Goal: Task Accomplishment & Management: Use online tool/utility

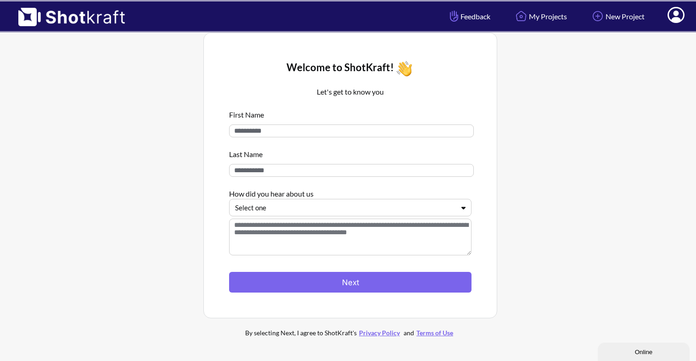
click at [399, 131] on input at bounding box center [351, 130] width 245 height 13
type input "*******"
click at [375, 175] on input at bounding box center [351, 170] width 245 height 13
type input "********"
click at [376, 211] on div at bounding box center [344, 207] width 219 height 11
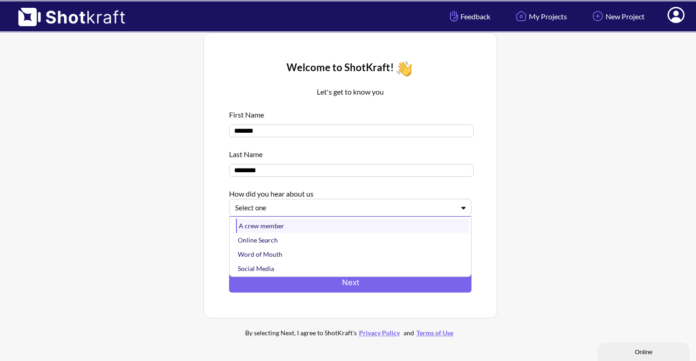
scroll to position [15, 0]
click at [252, 266] on div "Other" at bounding box center [352, 268] width 233 height 14
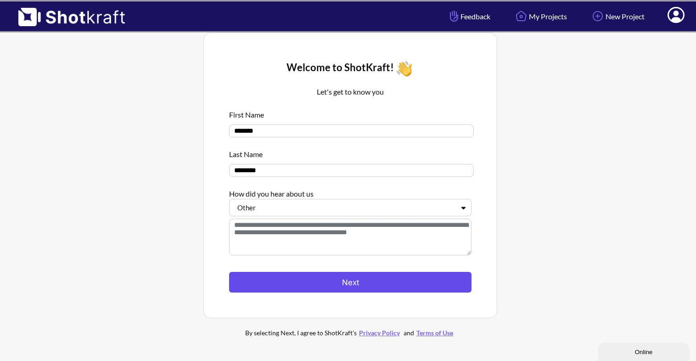
click at [353, 279] on button "Next" at bounding box center [350, 282] width 242 height 21
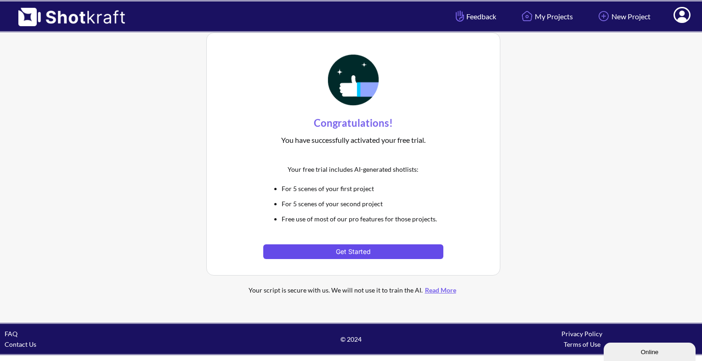
click at [386, 253] on button "Get Started" at bounding box center [353, 251] width 180 height 15
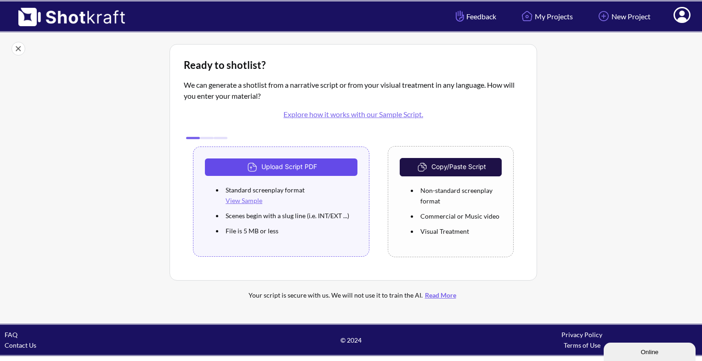
click at [324, 164] on button "Upload Script PDF" at bounding box center [281, 166] width 152 height 17
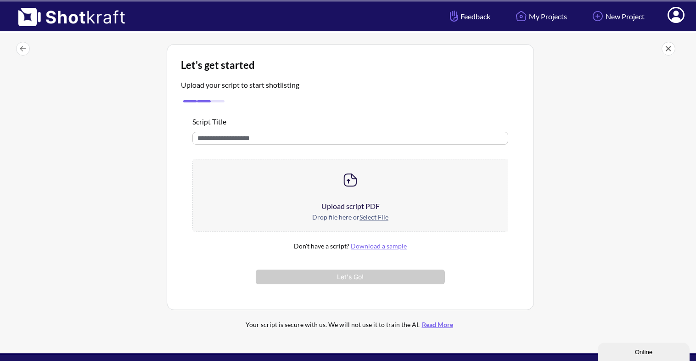
click at [354, 186] on img at bounding box center [350, 180] width 18 height 18
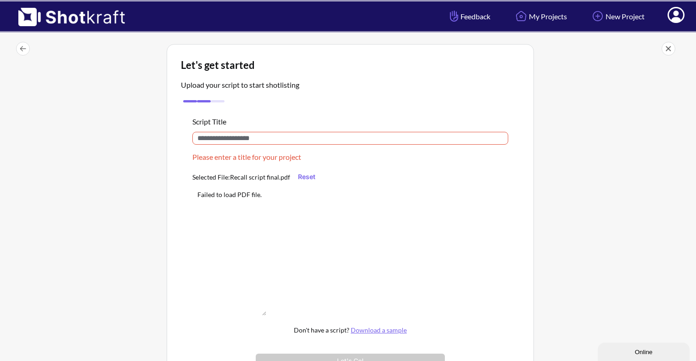
click at [381, 142] on input "text" at bounding box center [350, 138] width 316 height 13
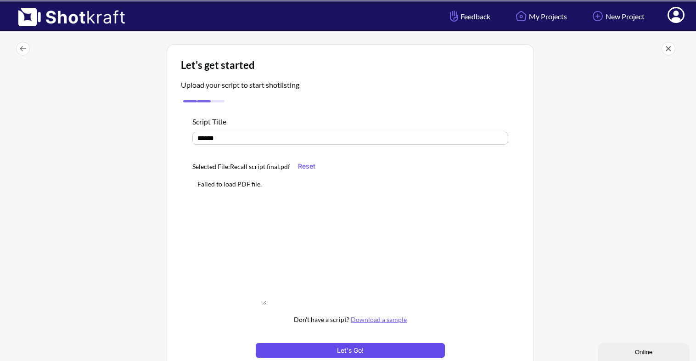
type input "******"
click at [391, 346] on button "Let's Go!" at bounding box center [350, 350] width 189 height 15
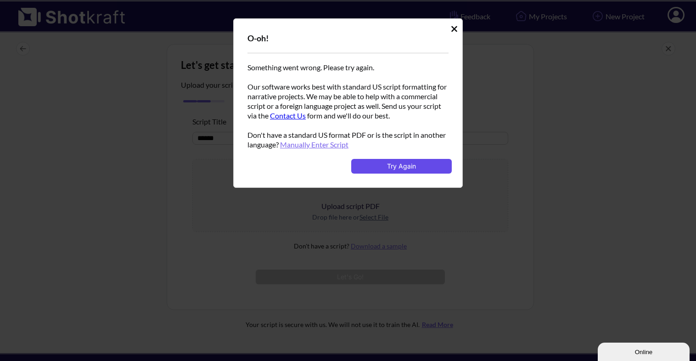
click at [430, 161] on button "Try Again" at bounding box center [401, 166] width 101 height 15
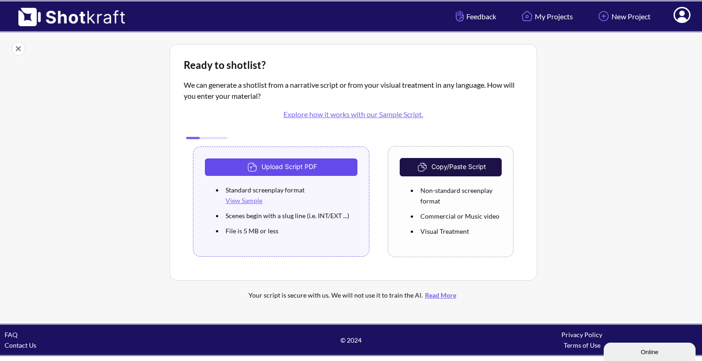
click at [307, 171] on button "Upload Script PDF" at bounding box center [281, 166] width 152 height 17
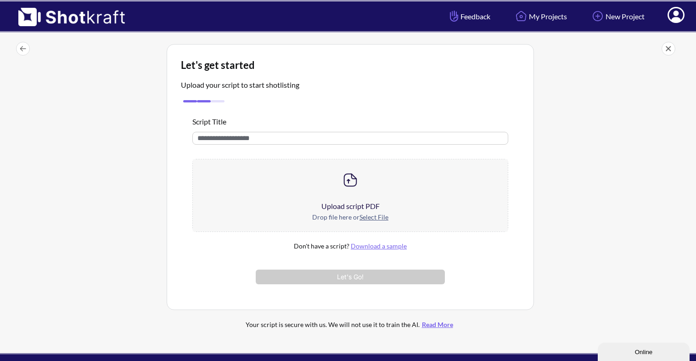
click at [353, 180] on img at bounding box center [350, 180] width 18 height 18
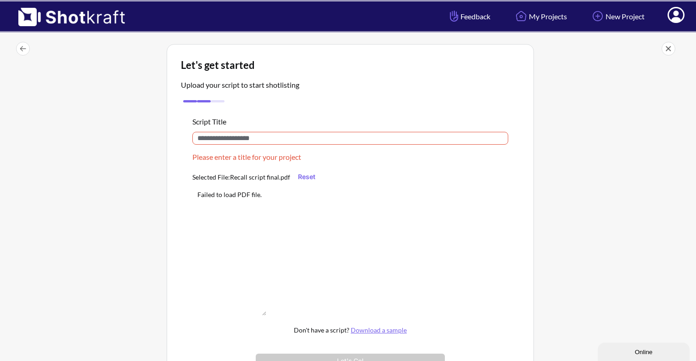
click at [309, 174] on button "Reset" at bounding box center [306, 176] width 27 height 15
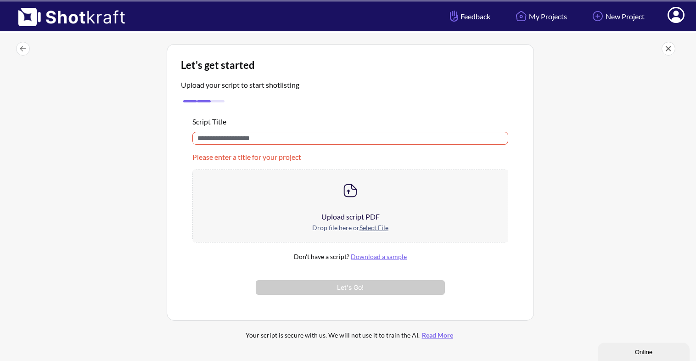
click at [351, 191] on img at bounding box center [350, 190] width 18 height 18
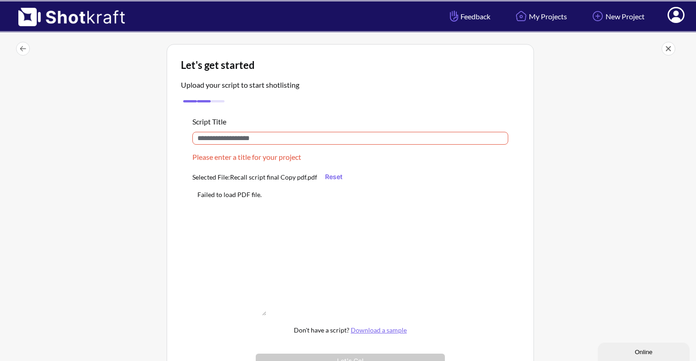
click at [327, 176] on button "Reset" at bounding box center [333, 176] width 27 height 15
click at [236, 193] on div "Failed to load PDF file." at bounding box center [229, 194] width 64 height 11
click at [290, 137] on input "text" at bounding box center [350, 138] width 316 height 13
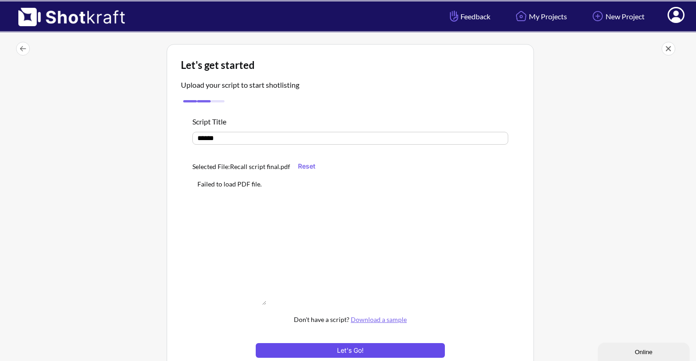
type input "******"
click at [384, 350] on button "Let's Go!" at bounding box center [350, 350] width 189 height 15
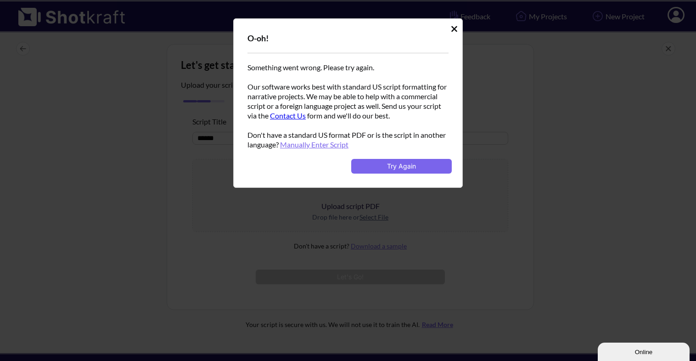
click at [454, 31] on icon "Upload Script" at bounding box center [454, 28] width 7 height 9
